Goal: Navigation & Orientation: Find specific page/section

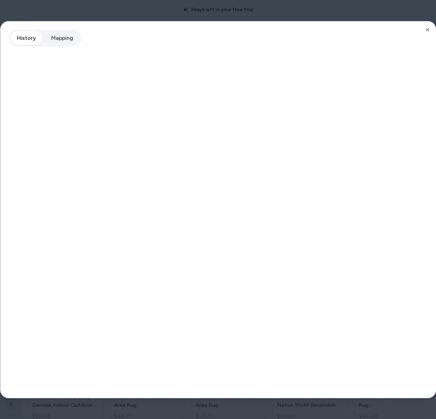
click at [66, 13] on div at bounding box center [218, 209] width 436 height 419
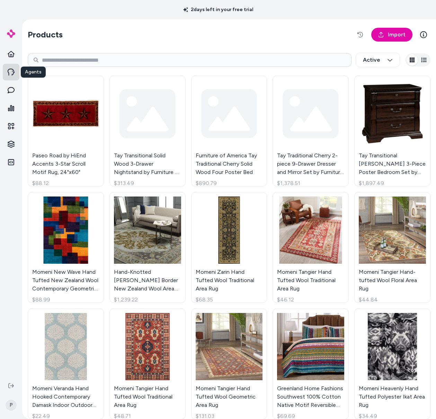
click at [8, 69] on icon at bounding box center [11, 72] width 7 height 7
click at [12, 75] on icon at bounding box center [11, 72] width 7 height 7
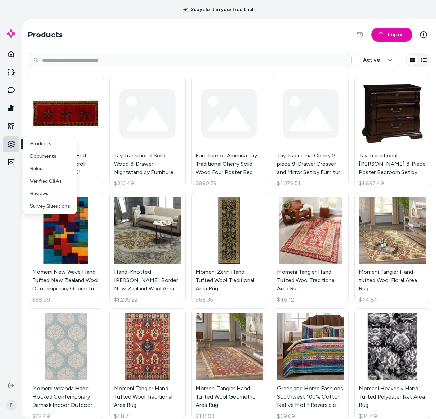
click at [11, 143] on html "2 days left in your free trial Knowledge Knowledge P Products Import Active Pas…" at bounding box center [218, 209] width 436 height 419
click at [45, 143] on p "Products" at bounding box center [40, 143] width 21 height 7
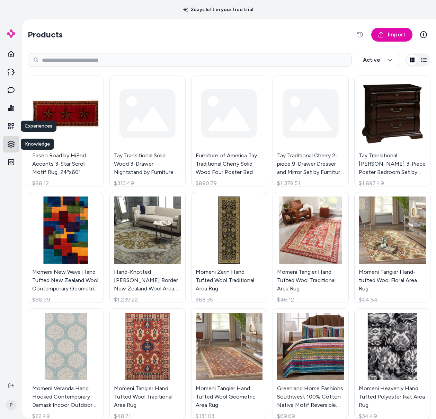
click at [10, 143] on html "2 days left in your free trial Experiences Experiences Knowledge Knowledge P Pr…" at bounding box center [218, 209] width 436 height 419
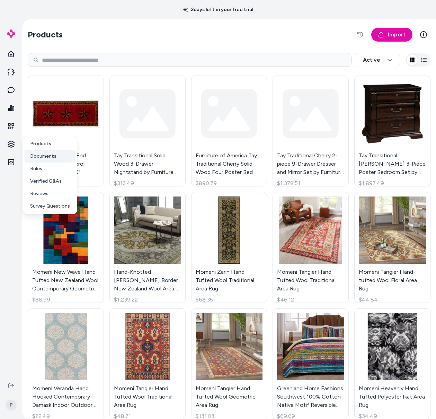
click at [41, 154] on p "Documents" at bounding box center [43, 156] width 26 height 7
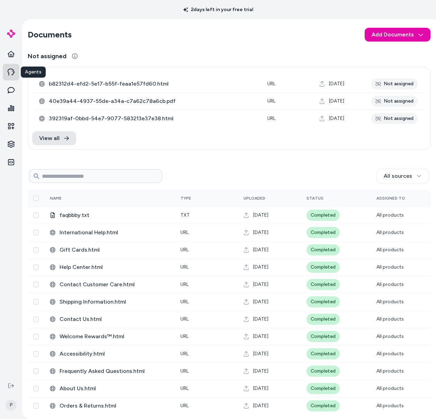
click at [10, 76] on link at bounding box center [11, 72] width 17 height 17
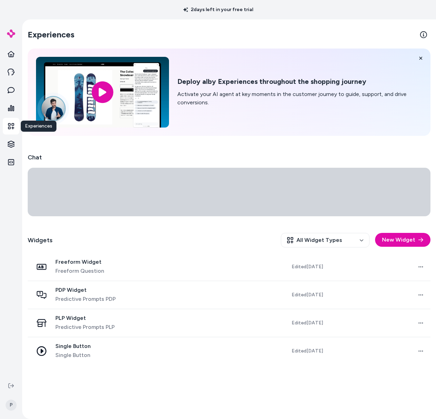
click at [9, 119] on link at bounding box center [11, 126] width 17 height 17
click at [9, 74] on icon at bounding box center [11, 72] width 7 height 7
click at [14, 72] on icon at bounding box center [11, 72] width 7 height 7
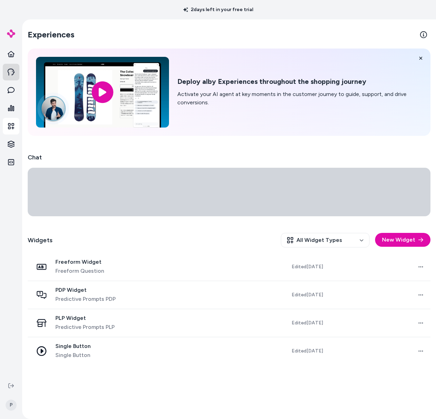
click at [14, 72] on icon at bounding box center [11, 72] width 7 height 7
